Goal: Navigation & Orientation: Find specific page/section

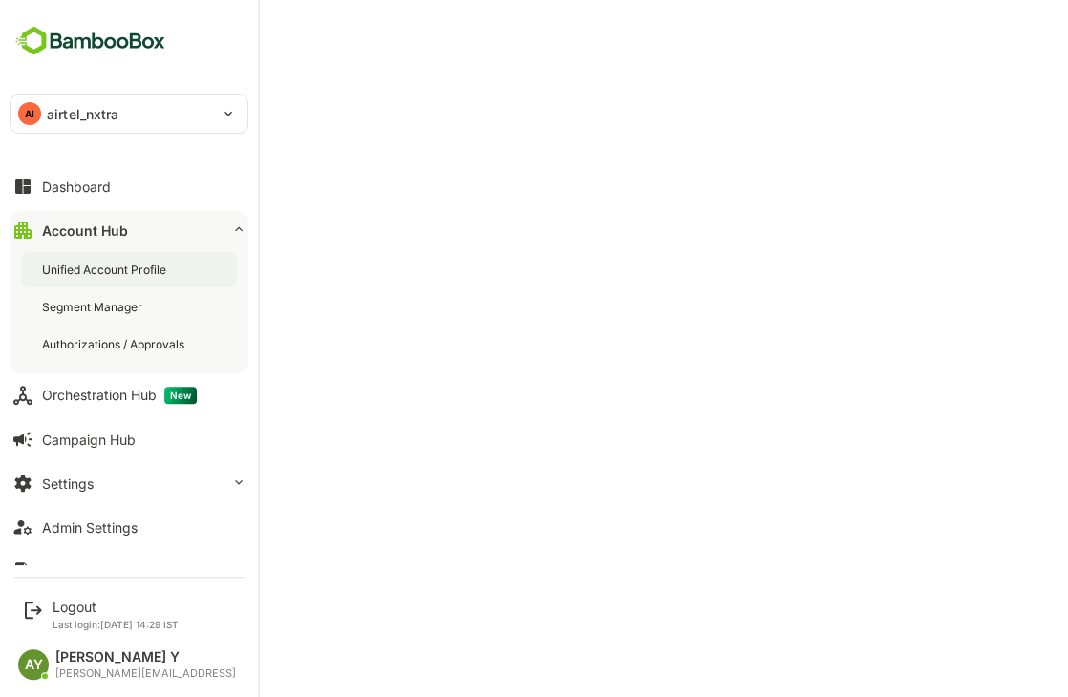
click at [98, 269] on div "Unified Account Profile" at bounding box center [106, 270] width 128 height 16
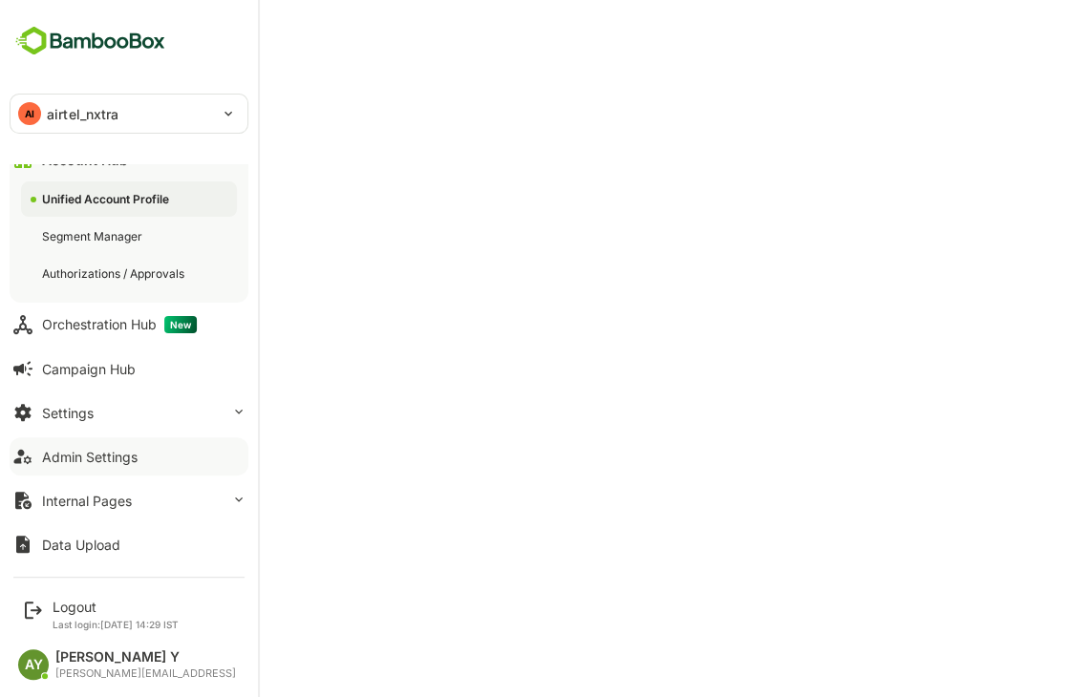
click at [130, 459] on div "Admin Settings" at bounding box center [89, 457] width 95 height 16
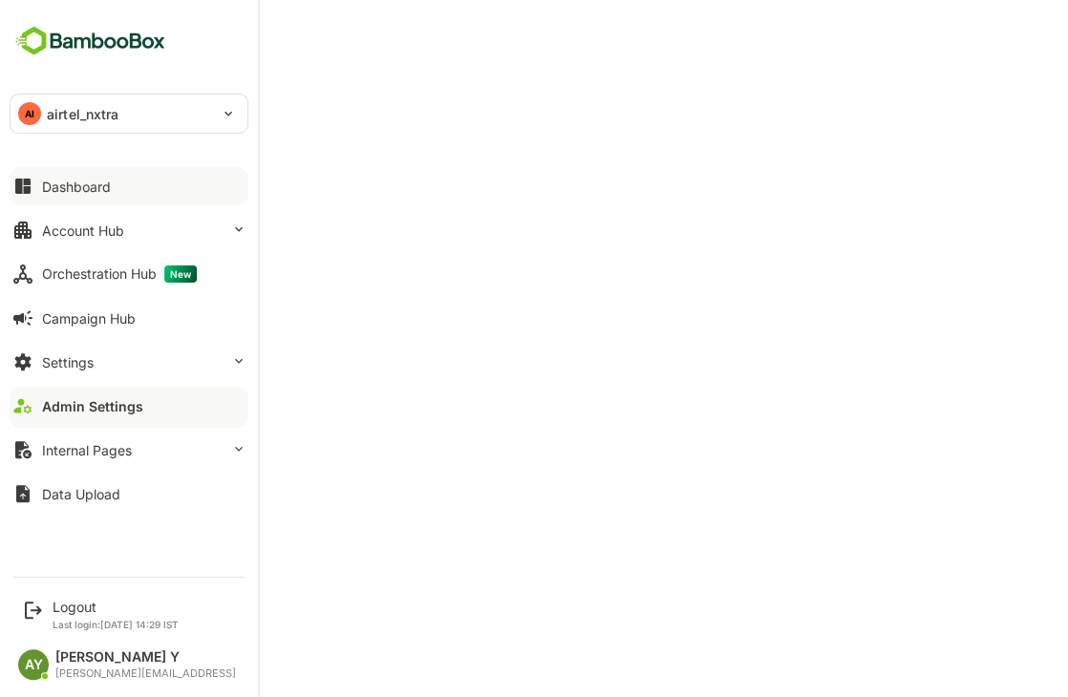
click at [68, 173] on button "Dashboard" at bounding box center [129, 186] width 239 height 38
click at [64, 605] on div "Logout" at bounding box center [116, 607] width 126 height 16
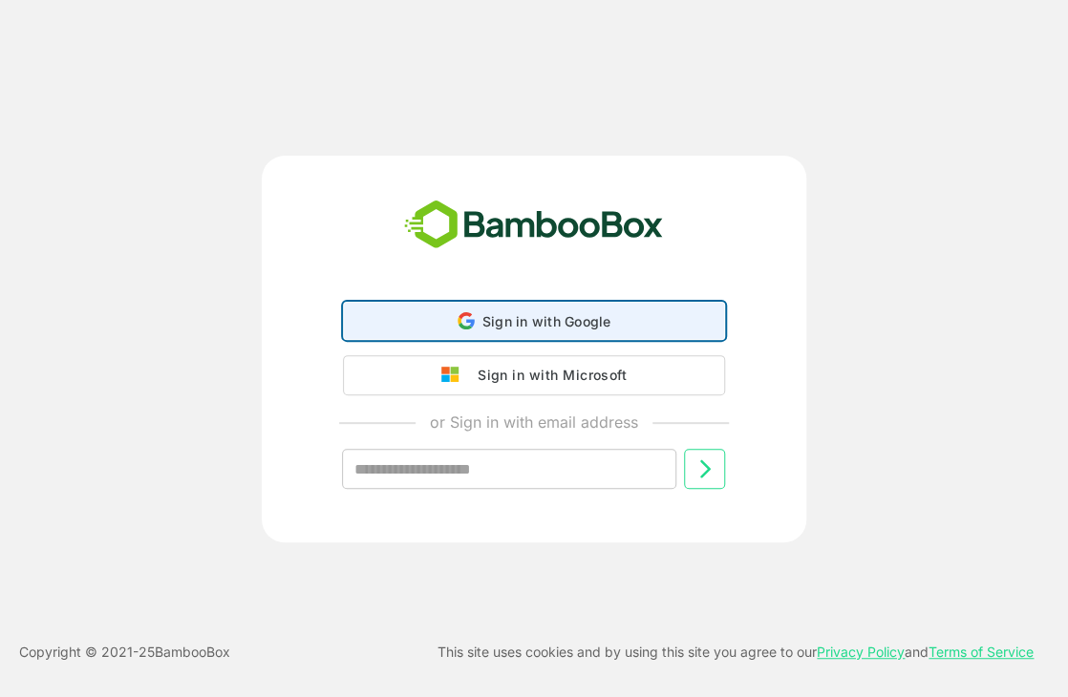
click at [499, 326] on span "Sign in with Google" at bounding box center [546, 321] width 129 height 16
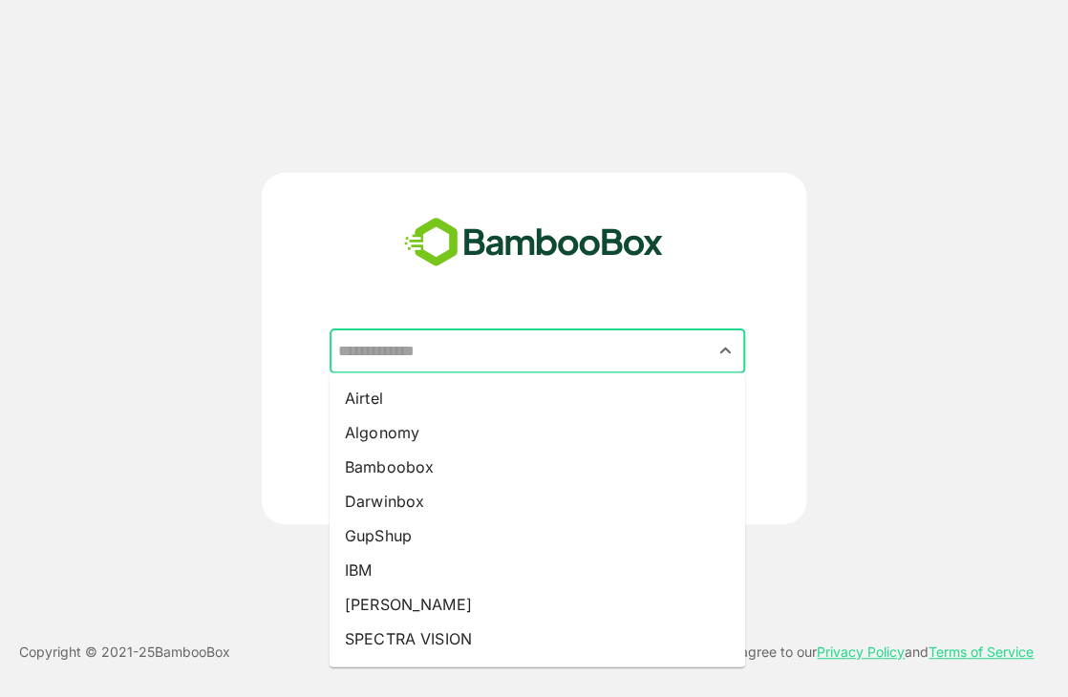
click at [682, 356] on input "text" at bounding box center [537, 351] width 408 height 36
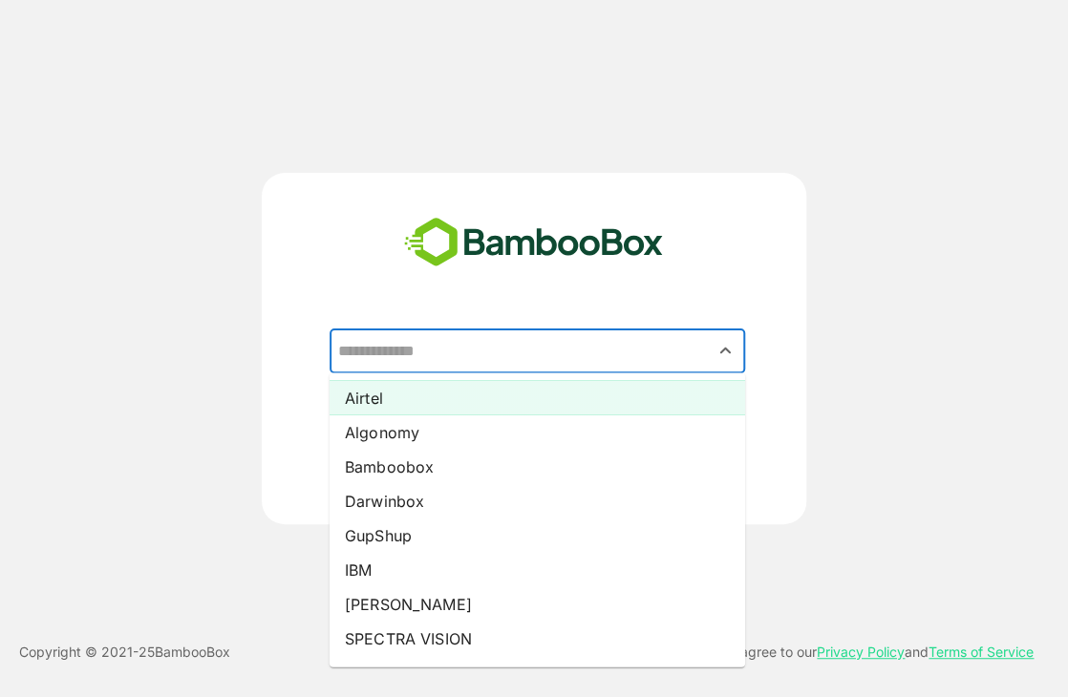
click at [668, 407] on li "Airtel" at bounding box center [536, 397] width 415 height 34
type input "******"
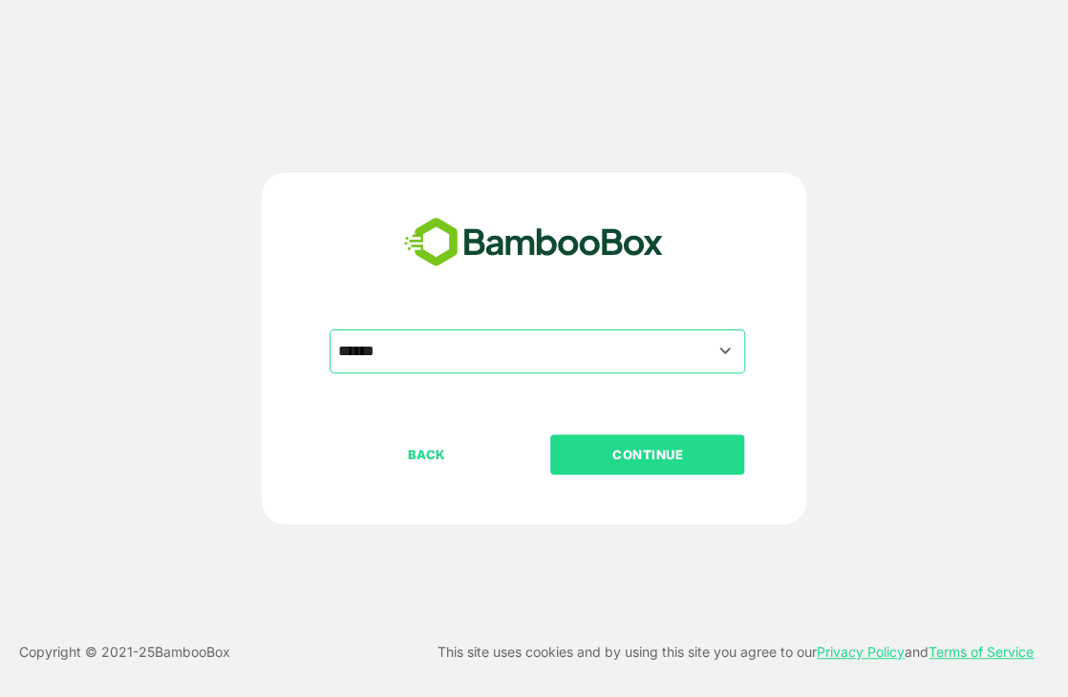
click at [672, 435] on button "CONTINUE" at bounding box center [647, 455] width 194 height 40
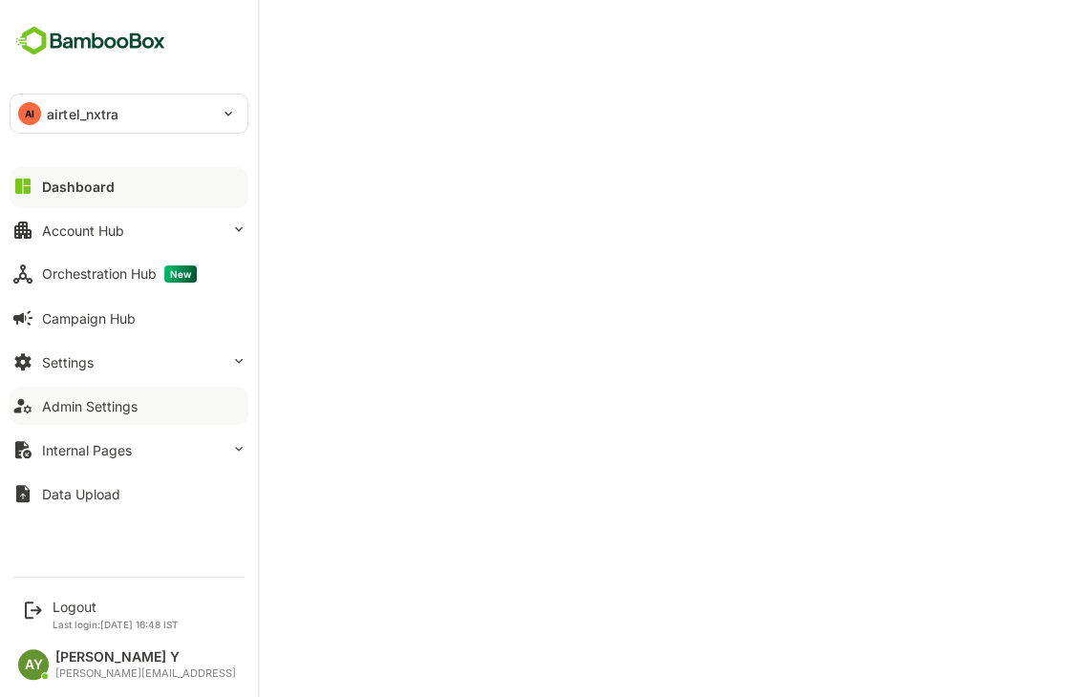
click at [126, 398] on div "Admin Settings" at bounding box center [89, 406] width 95 height 16
click at [122, 308] on button "Campaign Hub" at bounding box center [129, 318] width 239 height 38
click at [142, 215] on button "Account Hub" at bounding box center [129, 230] width 239 height 38
click at [203, 222] on button "Account Hub" at bounding box center [129, 230] width 239 height 38
click at [130, 219] on button "Account Hub" at bounding box center [129, 230] width 239 height 38
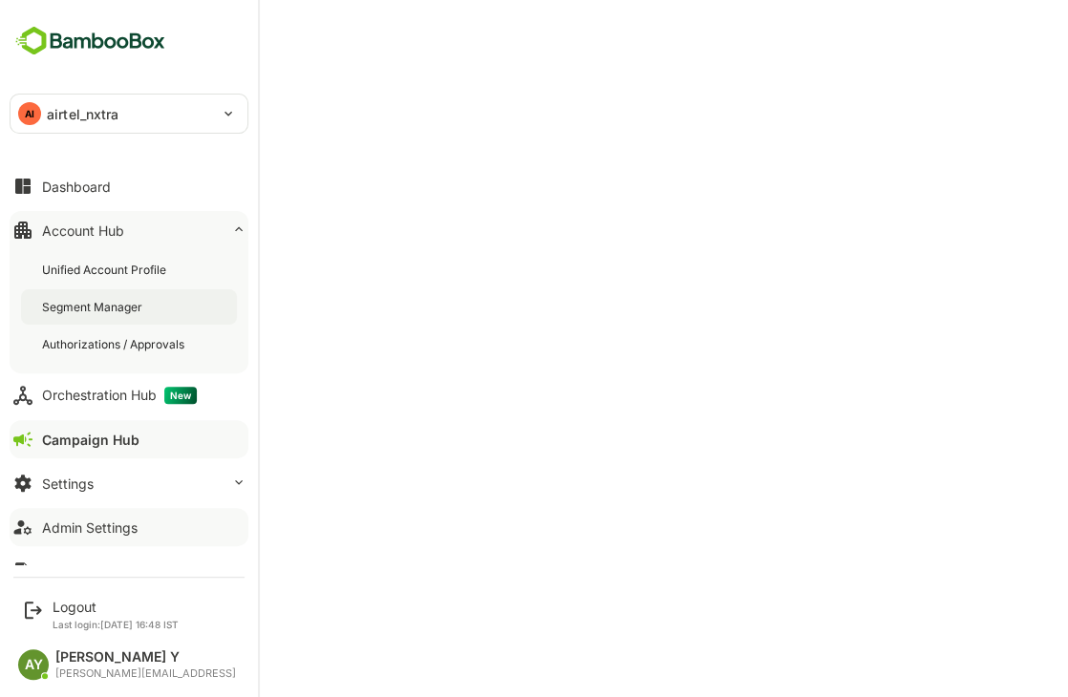
click at [139, 294] on div "Segment Manager" at bounding box center [129, 306] width 216 height 35
click at [136, 177] on button "Dashboard" at bounding box center [129, 186] width 239 height 38
